Goal: Information Seeking & Learning: Find contact information

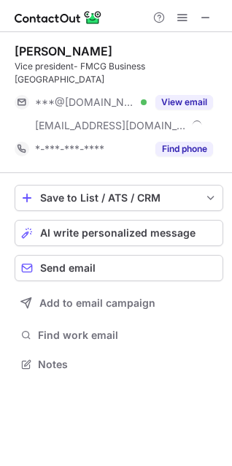
scroll to position [341, 232]
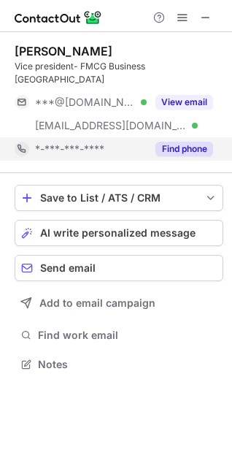
click at [168, 142] on button "Find phone" at bounding box center [185, 149] width 58 height 15
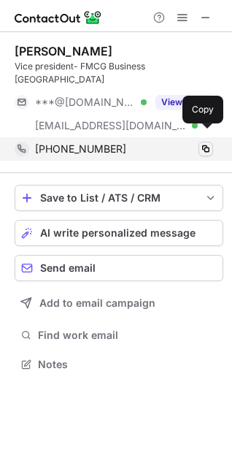
click at [204, 143] on span at bounding box center [206, 149] width 12 height 12
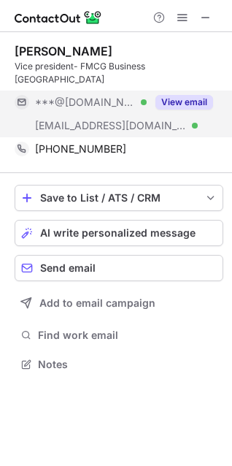
click at [164, 95] on button "View email" at bounding box center [185, 102] width 58 height 15
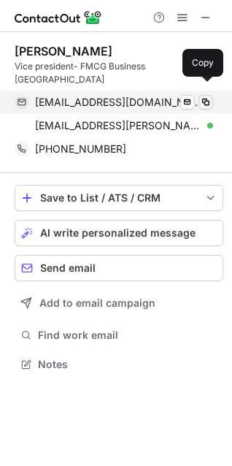
click at [204, 96] on span at bounding box center [206, 102] width 12 height 12
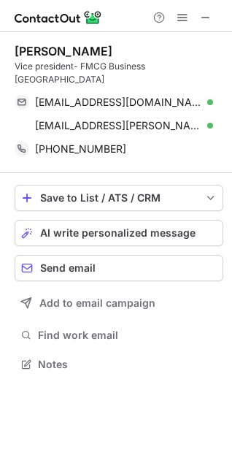
drag, startPoint x: 17, startPoint y: 50, endPoint x: 143, endPoint y: 47, distance: 126.4
click at [143, 47] on div "Vishnu Amancharla" at bounding box center [119, 51] width 209 height 15
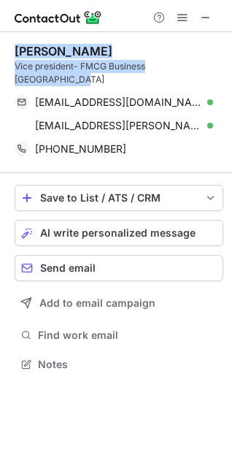
drag, startPoint x: 14, startPoint y: 47, endPoint x: 210, endPoint y: 66, distance: 196.6
click at [210, 66] on div "Vishnu Amancharla Vice president- FMCG Business Eastern Region vishnuag@gmail.c…" at bounding box center [116, 209] width 232 height 354
copy div "Vishnu Amancharla Vice president- FMCG Business Eastern Region"
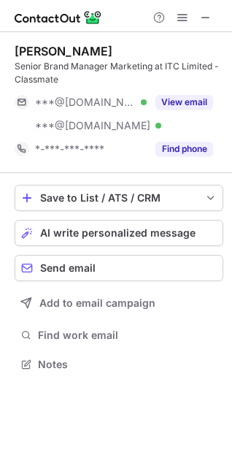
scroll to position [354, 232]
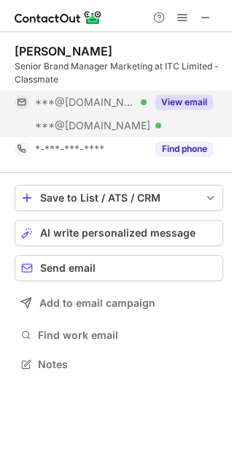
click at [168, 93] on div "View email" at bounding box center [180, 102] width 66 height 23
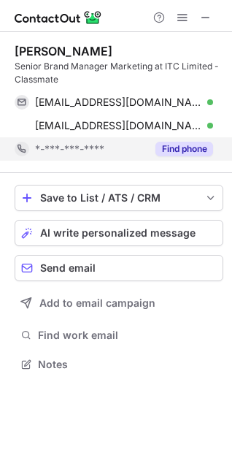
click at [189, 148] on button "Find phone" at bounding box center [185, 149] width 58 height 15
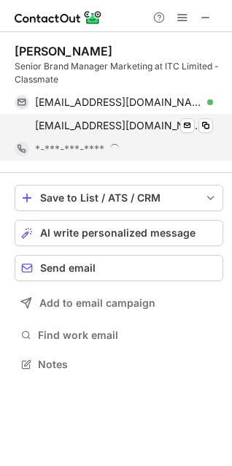
scroll to position [364, 232]
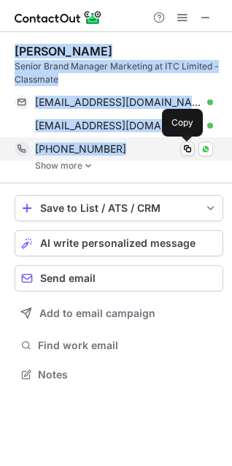
drag, startPoint x: 15, startPoint y: 50, endPoint x: 182, endPoint y: 147, distance: 192.4
click at [182, 147] on div "Anurag Gupta Senior Brand Manager Marketing at ITC Limited - Classmate anurag22…" at bounding box center [119, 107] width 209 height 127
copy div "Anurag Gupta Senior Brand Manager Marketing at ITC Limited - Classmate anurag22…"
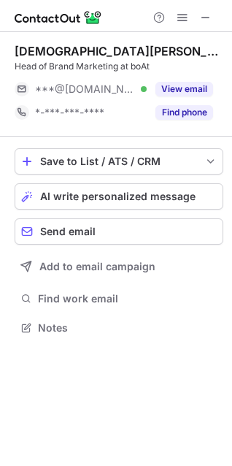
scroll to position [318, 232]
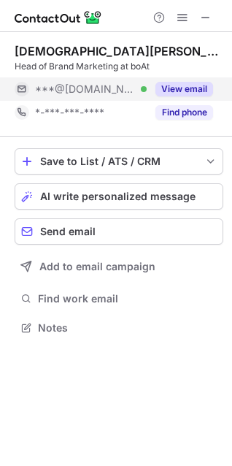
click at [181, 89] on button "View email" at bounding box center [185, 89] width 58 height 15
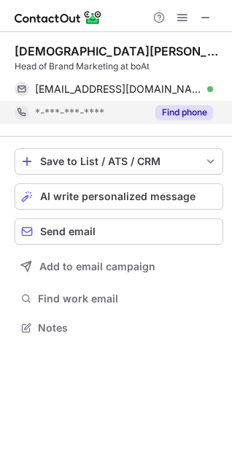
click at [185, 110] on button "Find phone" at bounding box center [185, 112] width 58 height 15
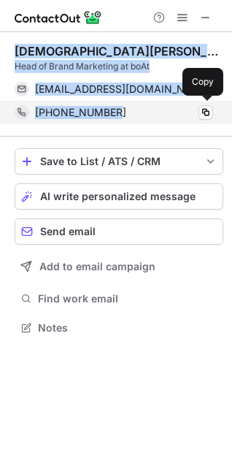
drag, startPoint x: 15, startPoint y: 52, endPoint x: 177, endPoint y: 120, distance: 175.8
click at [177, 120] on div "Vedansh K. Head of Brand Marketing at boAt vedansh17@gmail.com Verified Send em…" at bounding box center [119, 84] width 209 height 80
copy div "Vedansh K. Head of Brand Marketing at boAt vedansh17@gmail.com Verified Send em…"
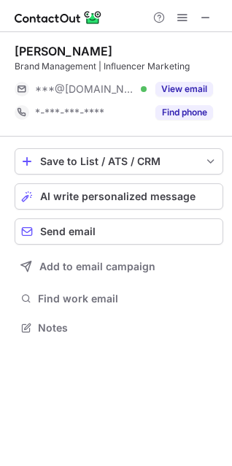
scroll to position [318, 232]
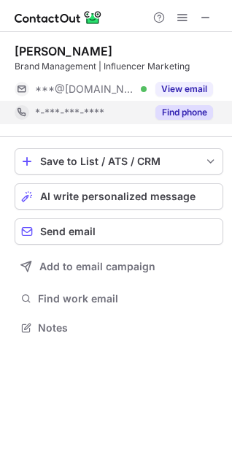
click at [195, 118] on button "Find phone" at bounding box center [185, 112] width 58 height 15
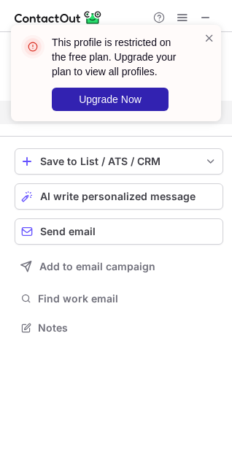
scroll to position [294, 232]
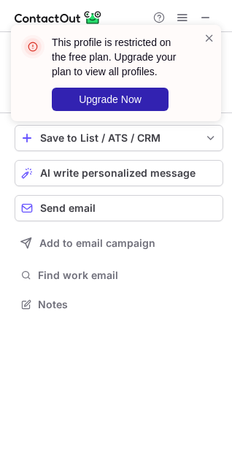
click at [216, 33] on div "This profile is restricted on the free plan. Upgrade your plan to view all prof…" at bounding box center [116, 73] width 210 height 96
click at [204, 44] on span at bounding box center [210, 38] width 12 height 15
